Goal: Task Accomplishment & Management: Manage account settings

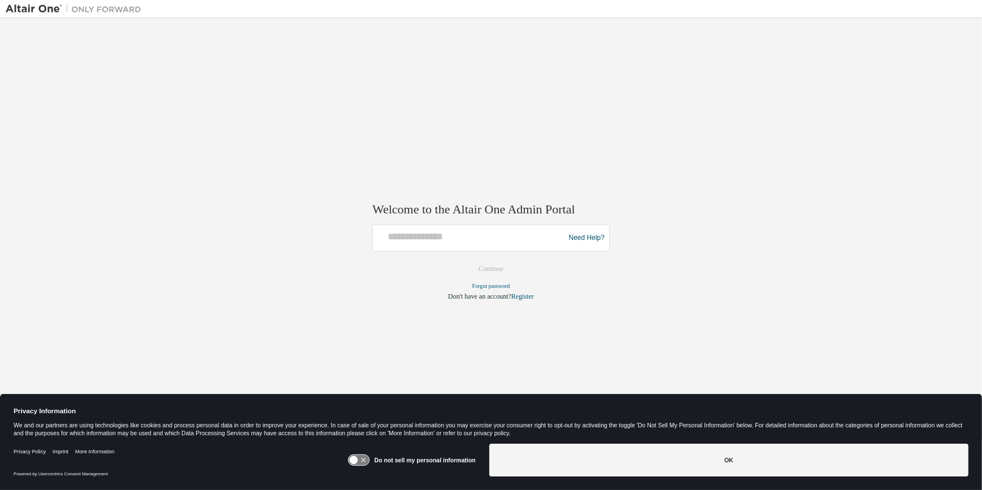
click at [403, 240] on input "text" at bounding box center [470, 236] width 186 height 16
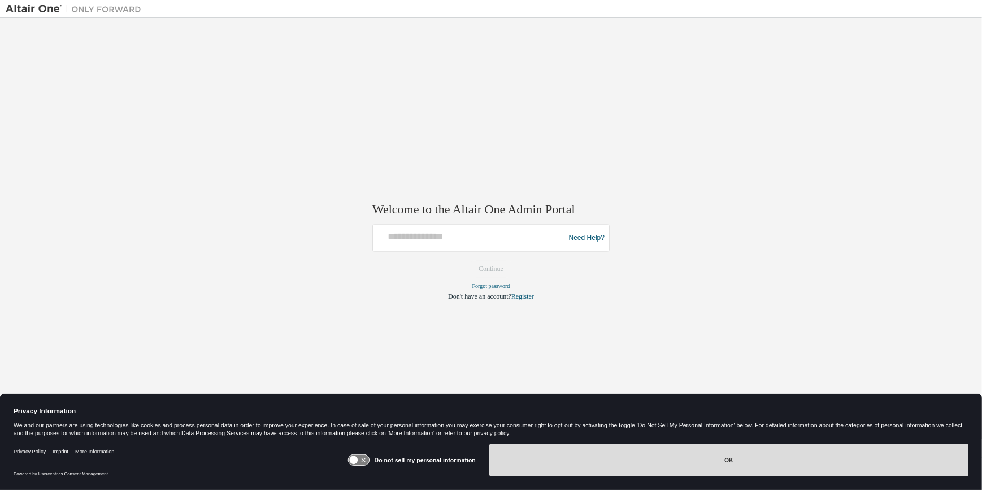
click at [619, 466] on button "OK" at bounding box center [728, 460] width 479 height 33
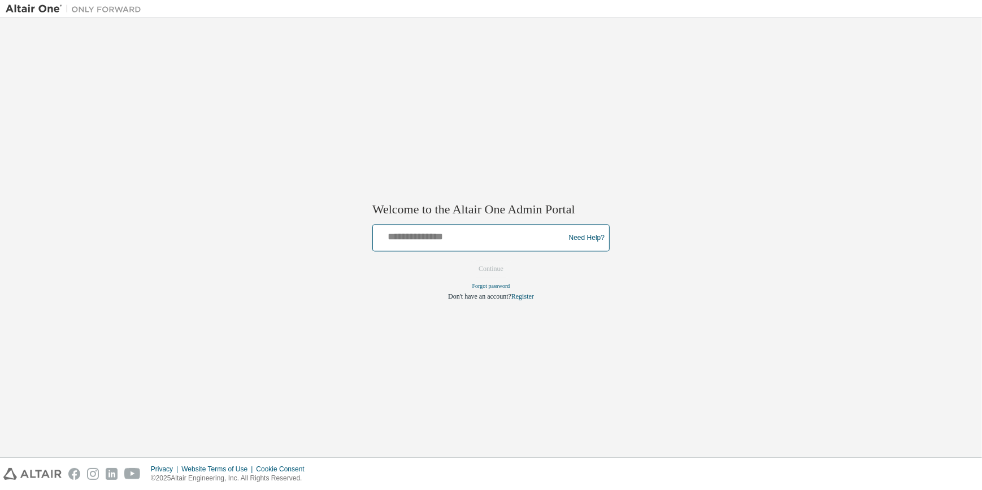
click at [436, 234] on input "text" at bounding box center [470, 236] width 186 height 16
type input "**********"
click at [481, 264] on button "Continue" at bounding box center [491, 269] width 49 height 17
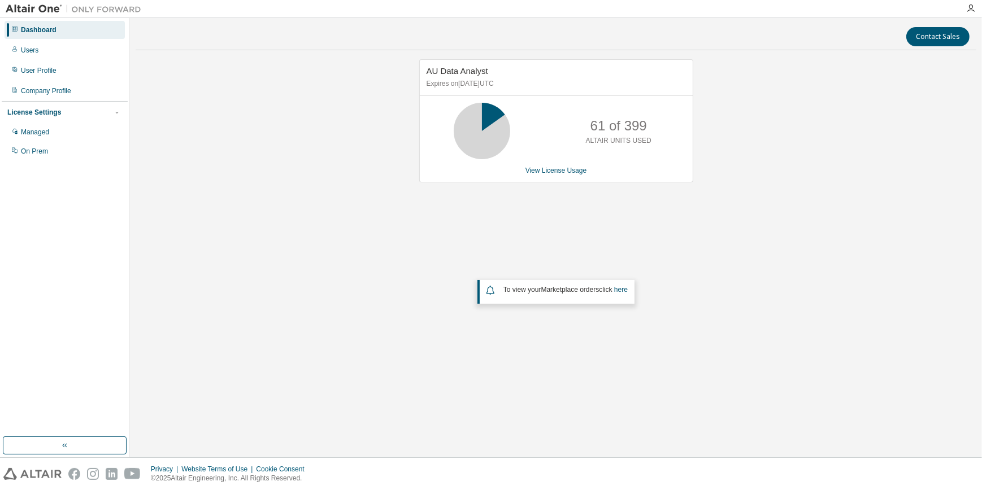
click at [875, 310] on div "AU Data Analyst Expires on [DATE] UTC 61 of 399 ALTAIR UNITS USED View License …" at bounding box center [556, 218] width 841 height 319
